Goal: Task Accomplishment & Management: Manage account settings

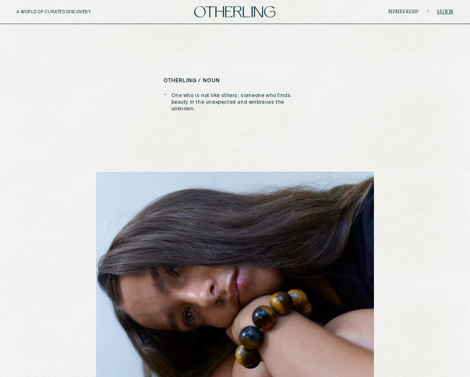
click at [444, 14] on link "Sign in" at bounding box center [445, 12] width 17 height 5
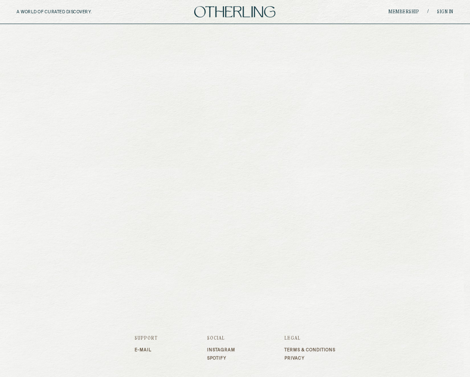
type input "**********"
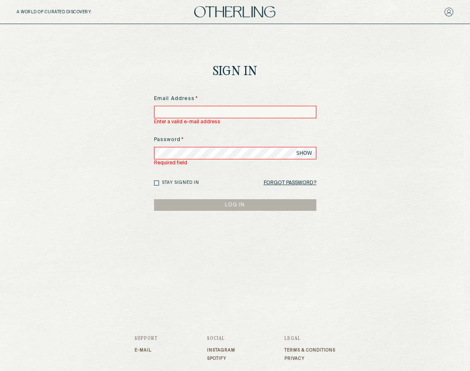
click at [208, 111] on input at bounding box center [235, 112] width 162 height 12
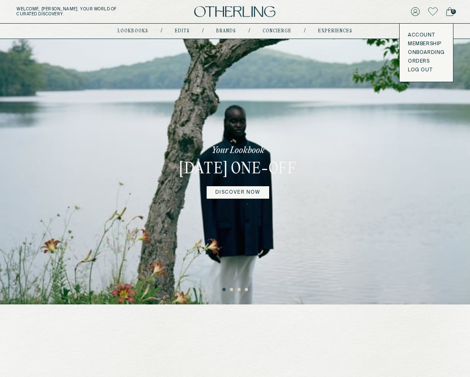
click at [417, 34] on link "Account" at bounding box center [426, 35] width 37 height 7
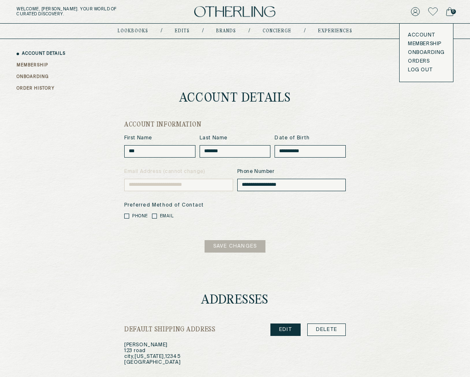
click at [418, 33] on link "Account" at bounding box center [426, 35] width 37 height 7
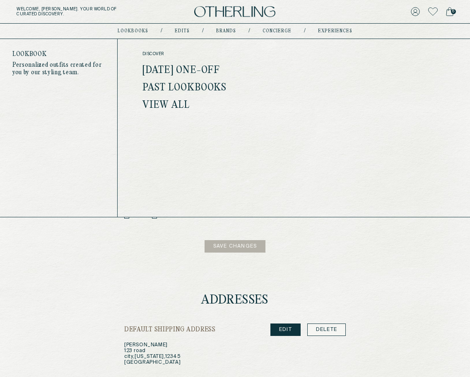
click at [164, 71] on link "[DATE] One-off" at bounding box center [181, 70] width 77 height 11
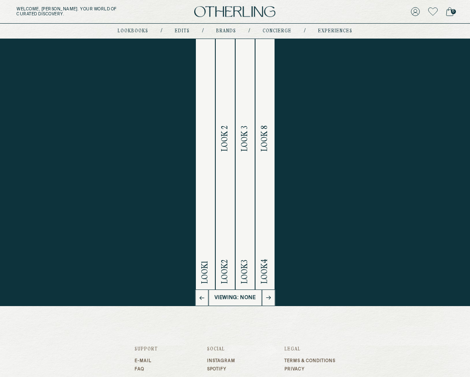
scroll to position [85, 0]
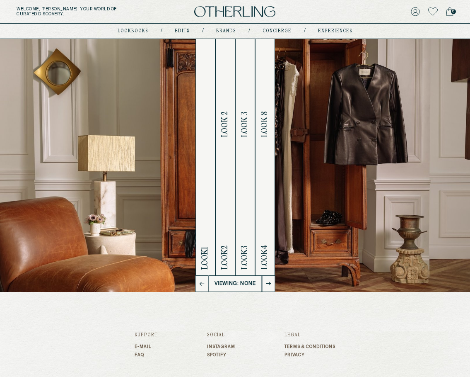
click at [227, 227] on h2 "Look 2 Look 2" at bounding box center [225, 133] width 10 height 308
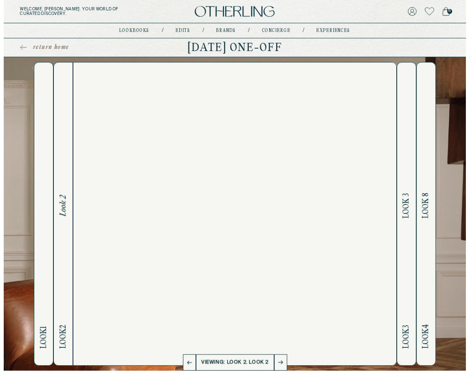
scroll to position [0, 0]
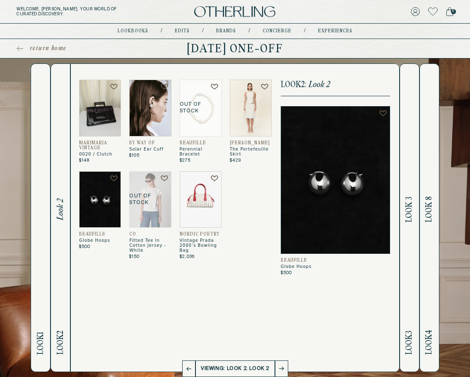
click at [37, 176] on h2 "Look 1" at bounding box center [41, 218] width 10 height 308
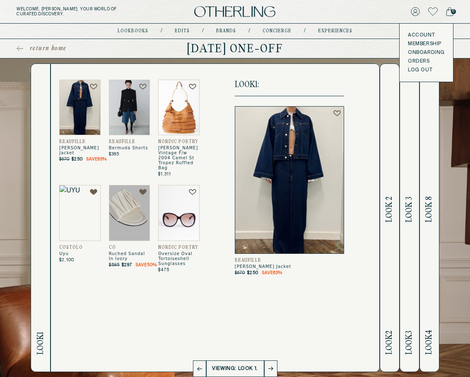
click at [425, 70] on button "LOG OUT" at bounding box center [420, 70] width 24 height 7
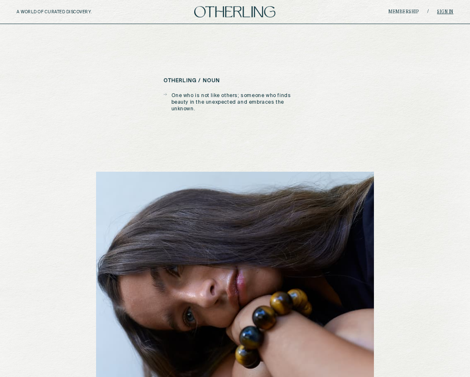
click at [446, 12] on link "Sign in" at bounding box center [445, 12] width 17 height 5
